Goal: Transaction & Acquisition: Purchase product/service

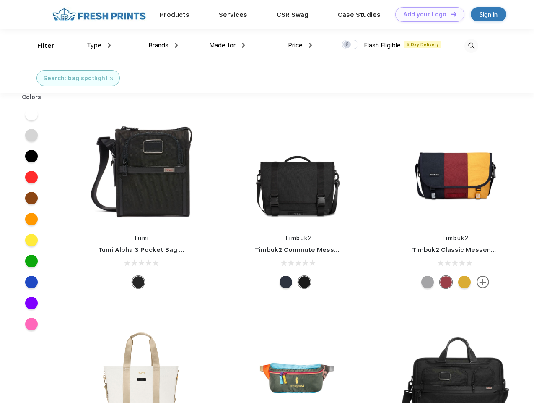
click at [427, 14] on link "Add your Logo Design Tool" at bounding box center [430, 14] width 69 height 15
click at [0, 0] on div "Design Tool" at bounding box center [0, 0] width 0 height 0
click at [450, 14] on link "Add your Logo Design Tool" at bounding box center [430, 14] width 69 height 15
click at [40, 46] on div "Filter" at bounding box center [45, 46] width 17 height 10
click at [99, 45] on span "Type" at bounding box center [94, 46] width 15 height 8
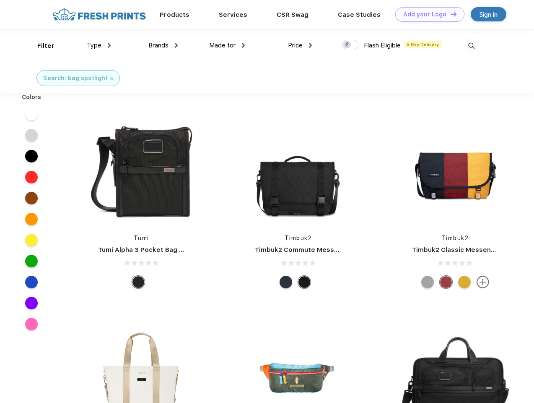
click at [163, 45] on span "Brands" at bounding box center [159, 46] width 20 height 8
click at [227, 45] on span "Made for" at bounding box center [222, 46] width 26 height 8
click at [300, 45] on span "Price" at bounding box center [295, 46] width 15 height 8
click at [351, 45] on div at bounding box center [350, 44] width 16 height 9
click at [348, 45] on input "checkbox" at bounding box center [344, 41] width 5 height 5
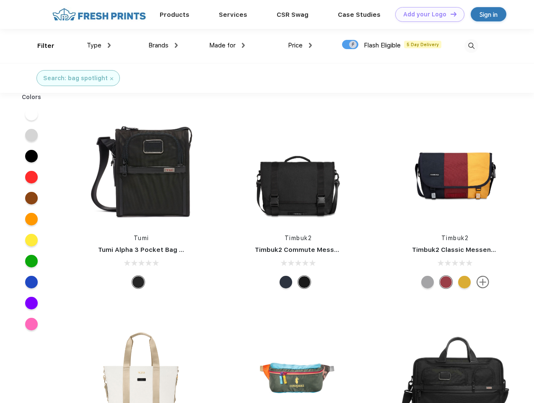
click at [472, 46] on img at bounding box center [472, 46] width 14 height 14
